Goal: Navigation & Orientation: Find specific page/section

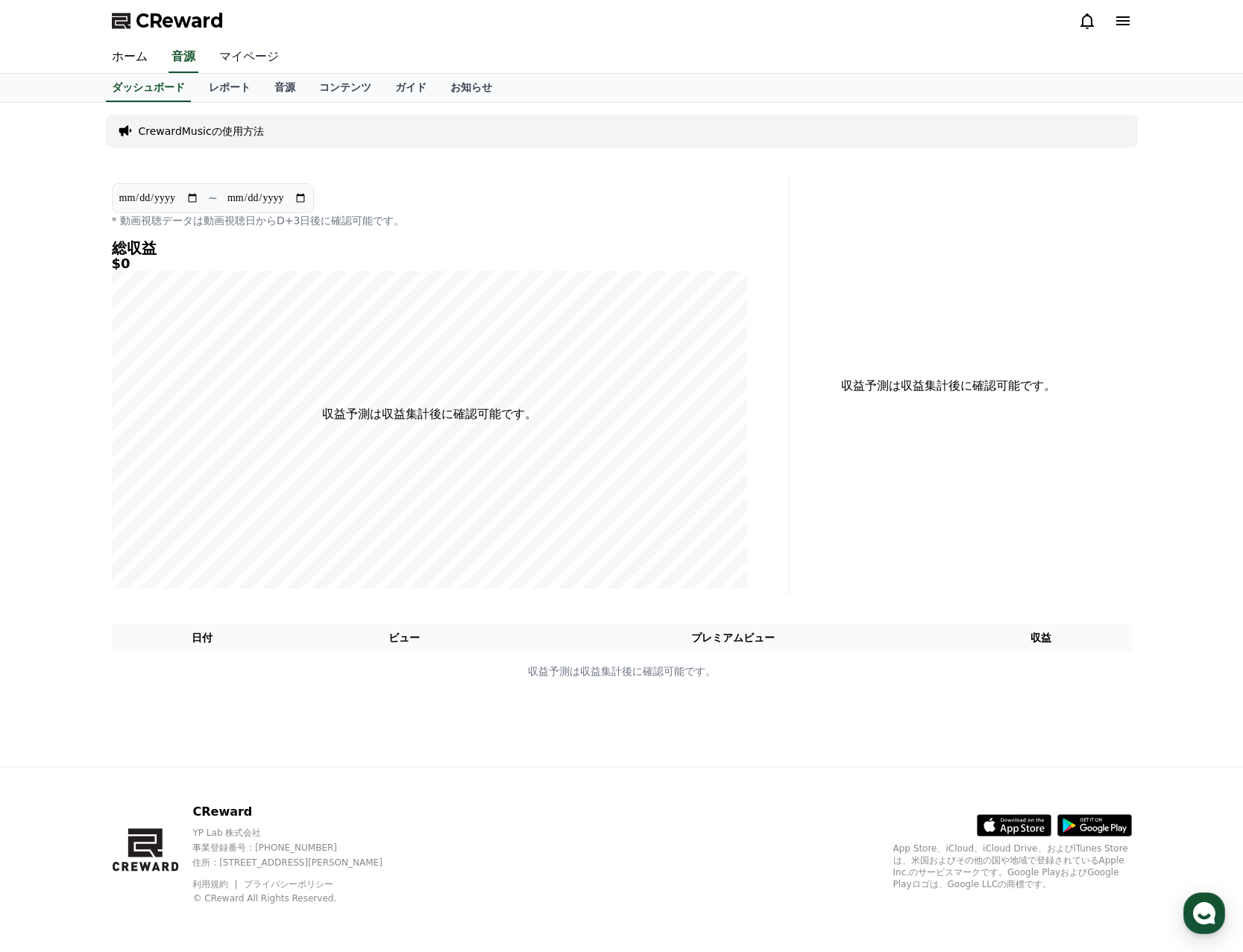
click at [214, 68] on link "マイページ" at bounding box center [249, 58] width 83 height 32
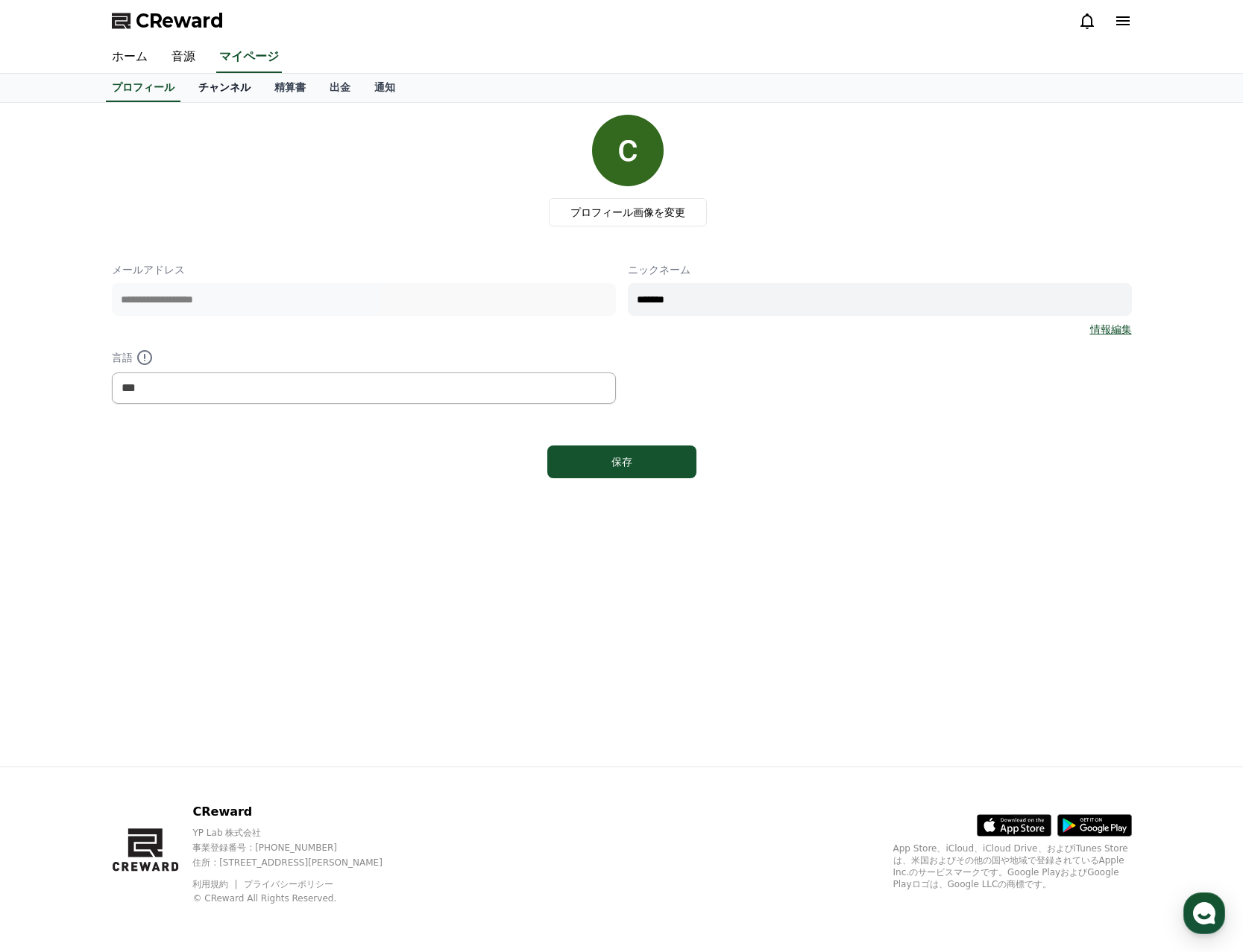
click at [192, 89] on link "チャンネル" at bounding box center [224, 88] width 76 height 28
